Goal: Contribute content: Contribute content

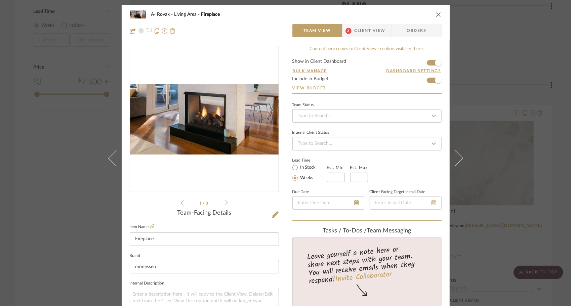
click at [438, 15] on icon "close" at bounding box center [438, 14] width 5 height 5
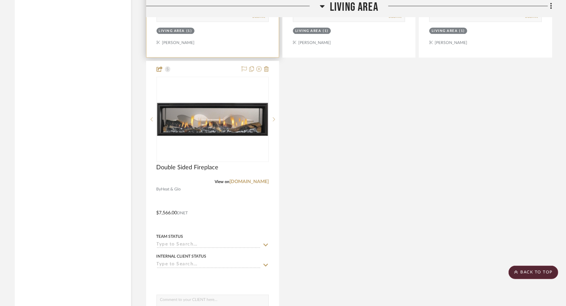
scroll to position [1052, 0]
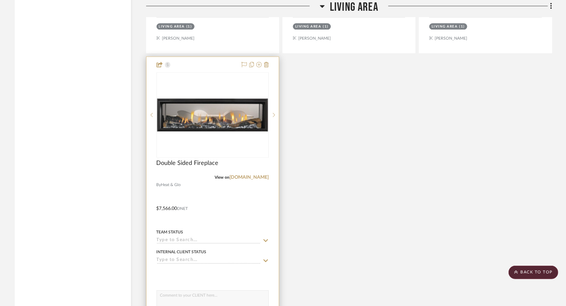
click at [224, 119] on img "0" at bounding box center [212, 114] width 111 height 33
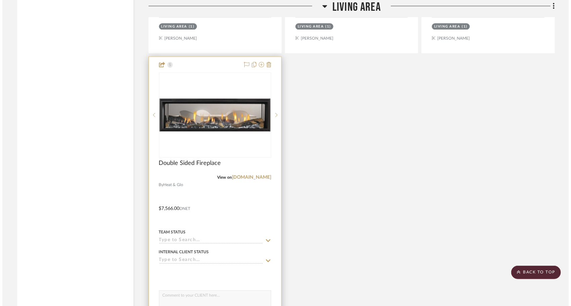
scroll to position [0, 0]
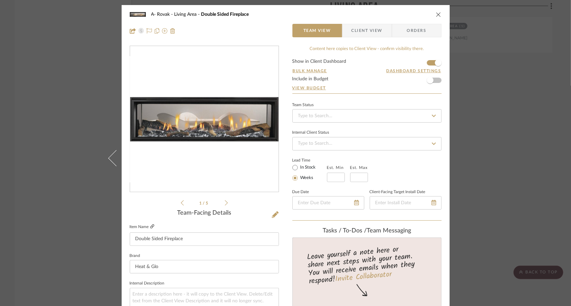
click at [151, 227] on icon at bounding box center [152, 226] width 4 height 4
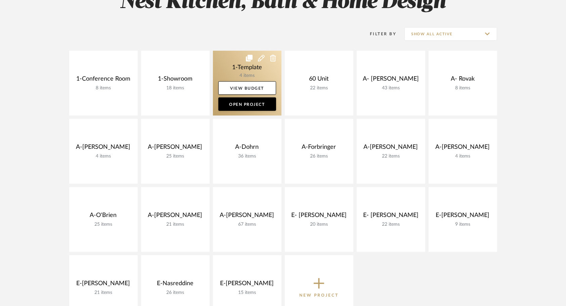
scroll to position [131, 0]
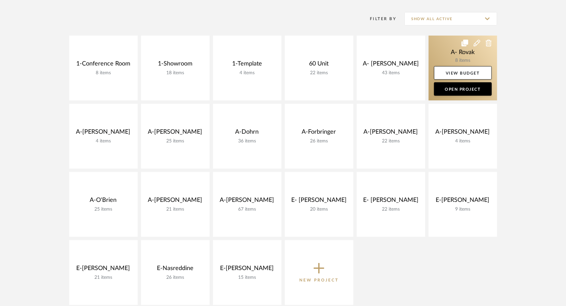
click at [438, 56] on link at bounding box center [463, 68] width 69 height 65
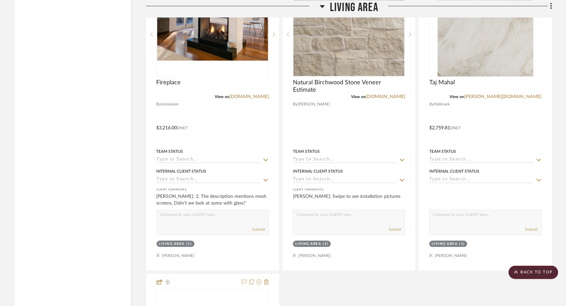
scroll to position [838, 0]
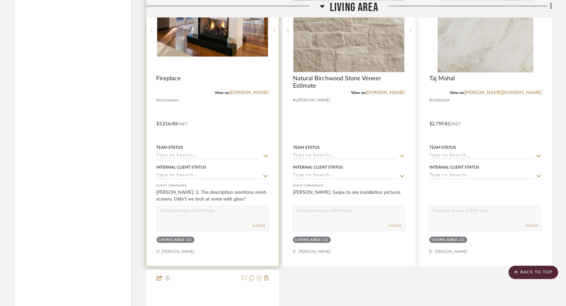
click at [225, 211] on textarea at bounding box center [213, 212] width 112 height 13
type textarea "W"
type textarea "T"
click at [231, 100] on div at bounding box center [213, 119] width 132 height 294
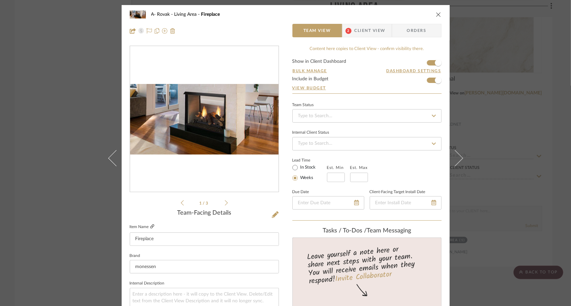
click at [150, 226] on icon at bounding box center [152, 226] width 4 height 4
click at [436, 16] on icon "close" at bounding box center [438, 14] width 5 height 5
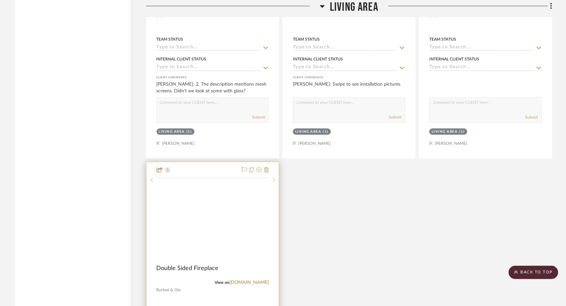
scroll to position [947, 0]
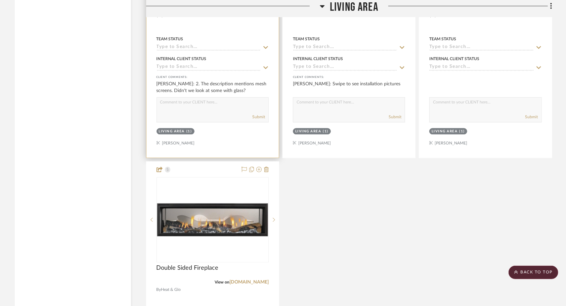
click at [203, 114] on div "Submit" at bounding box center [213, 117] width 112 height 9
click at [198, 108] on textarea at bounding box center [213, 103] width 112 height 13
click at [206, 103] on textarea "This option is ventless" at bounding box center [213, 103] width 112 height 13
click at [247, 108] on textarea "This option is ventless. The mesh curtain can be removed since it only for deco…" at bounding box center [213, 103] width 112 height 13
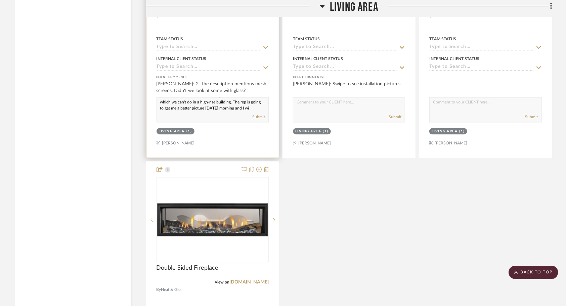
scroll to position [30, 0]
click at [173, 104] on textarea "This option is ventless. The mesh curtain can be removed since it only for deco…" at bounding box center [213, 103] width 112 height 13
click at [247, 108] on textarea "This option is ventless. The mesh curtain can be removed since it only for deco…" at bounding box center [213, 103] width 112 height 13
type textarea "This option is ventless. The mesh curtain can be removed since it only for deco…"
click at [258, 117] on button "Submit" at bounding box center [258, 117] width 13 height 6
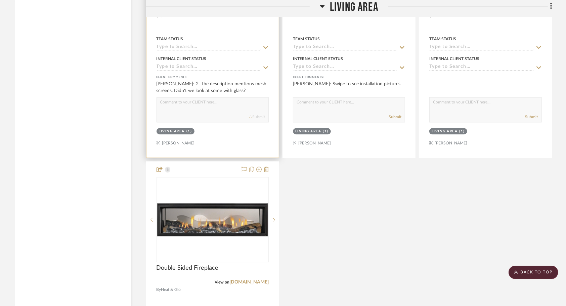
scroll to position [0, 0]
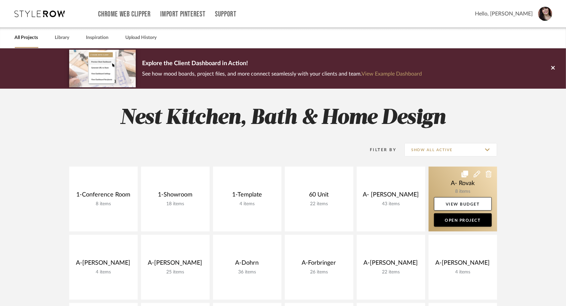
click at [438, 185] on link at bounding box center [463, 199] width 69 height 65
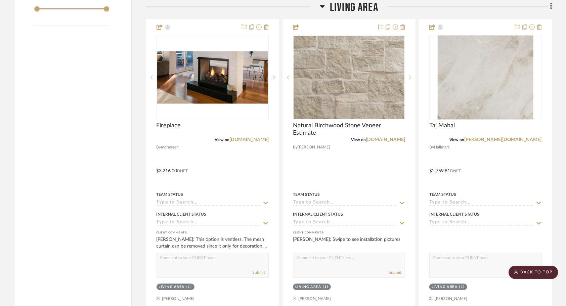
scroll to position [797, 0]
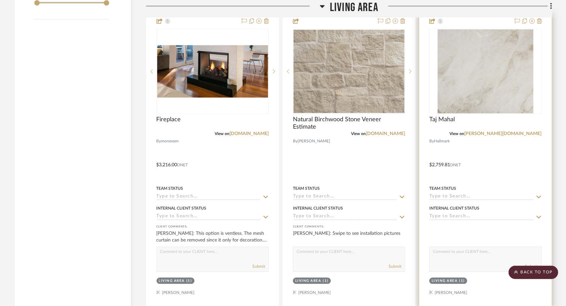
click at [465, 261] on div "Submit" at bounding box center [485, 259] width 112 height 25
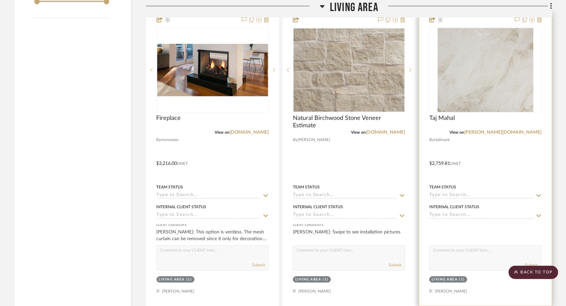
scroll to position [798, 0]
click at [461, 252] on textarea at bounding box center [486, 253] width 112 height 13
type textarea "I have a slab on hold that is out of the same bundle that your kitchen tops are…"
